Goal: Find specific page/section: Find specific page/section

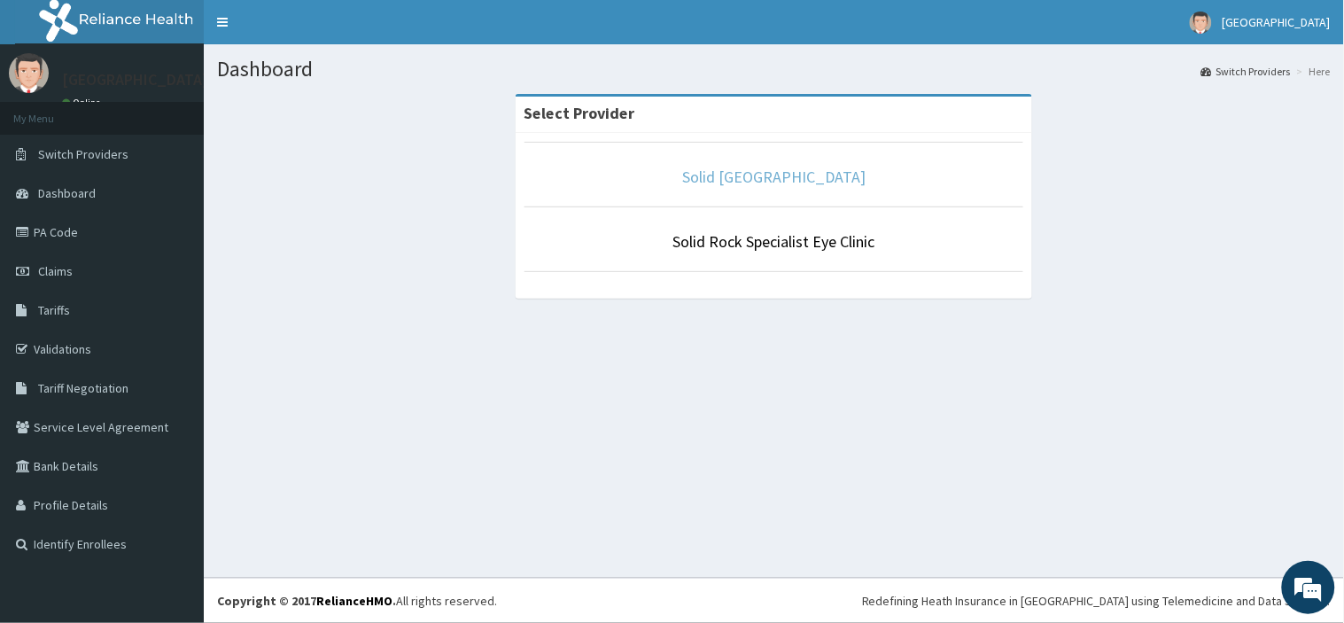
click at [722, 187] on link "Solid [GEOGRAPHIC_DATA]" at bounding box center [773, 176] width 183 height 20
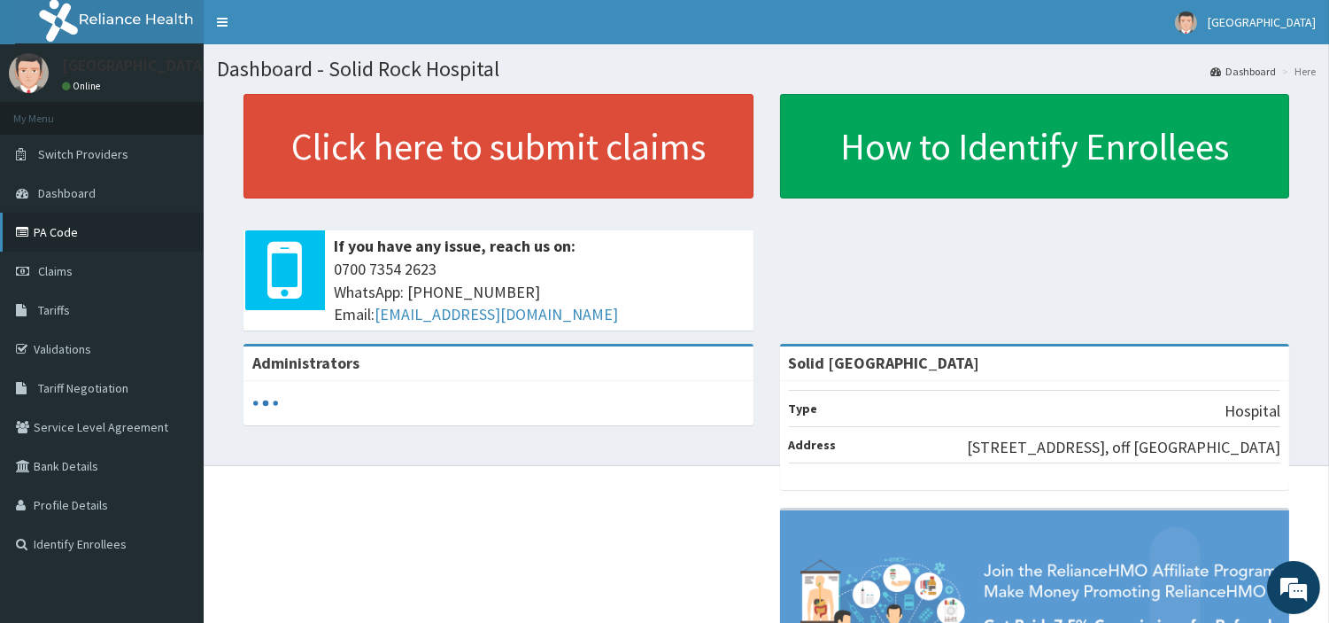
click at [46, 233] on link "PA Code" at bounding box center [102, 232] width 204 height 39
